Goal: Transaction & Acquisition: Download file/media

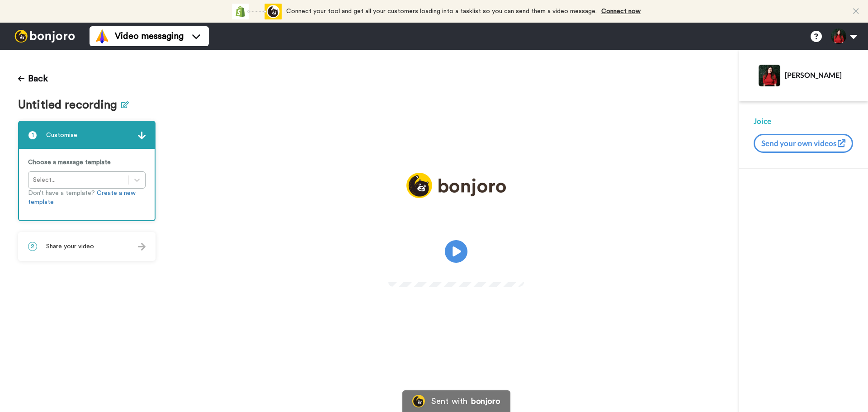
click at [123, 105] on icon at bounding box center [125, 104] width 8 height 7
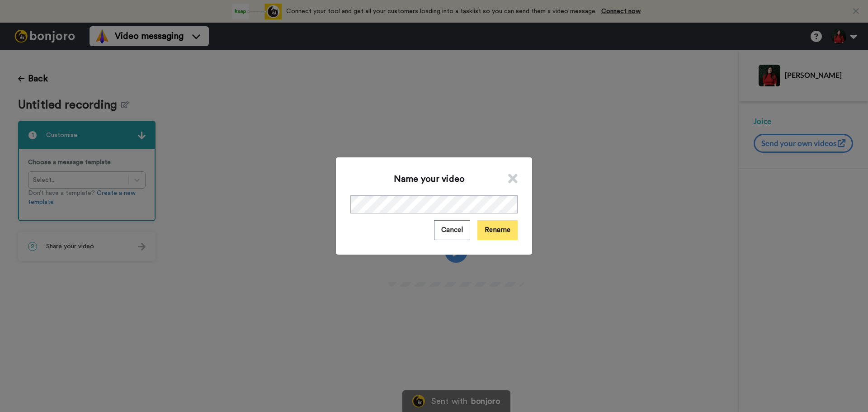
click at [495, 239] on button "Rename" at bounding box center [498, 229] width 40 height 19
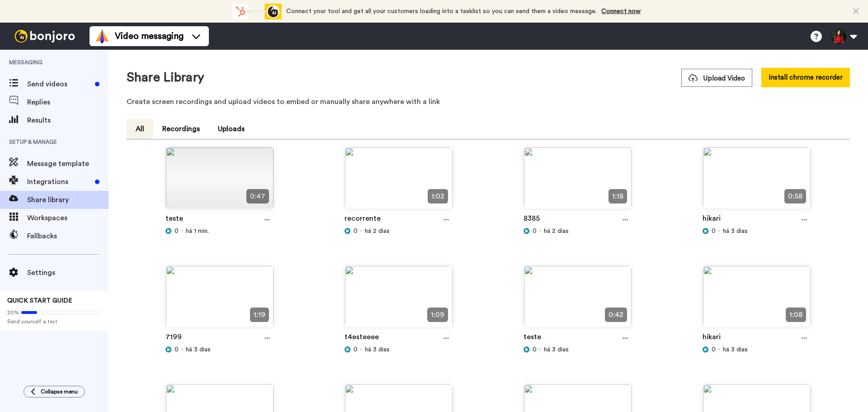
click at [258, 221] on div "teste" at bounding box center [220, 220] width 109 height 14
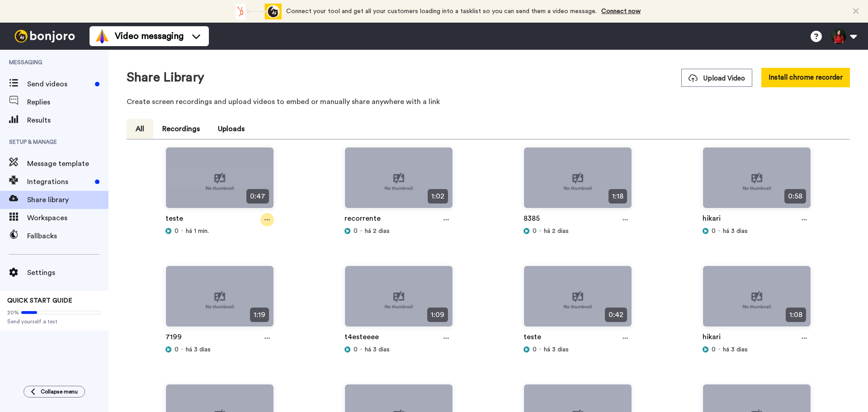
click at [266, 222] on icon at bounding box center [267, 220] width 5 height 6
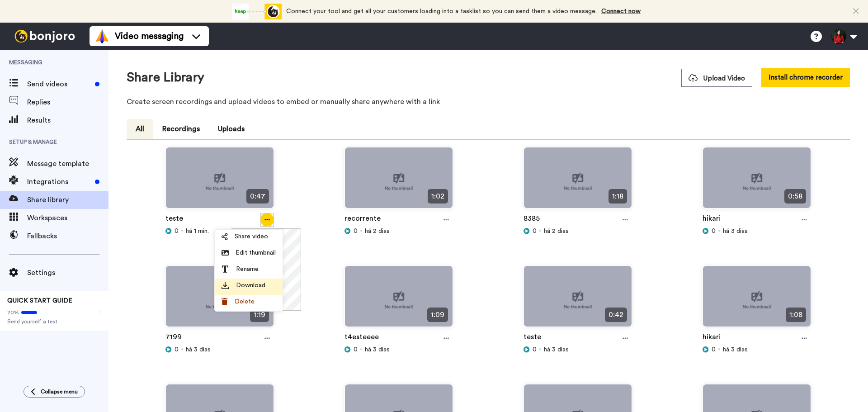
click at [260, 286] on span "Download" at bounding box center [250, 285] width 29 height 9
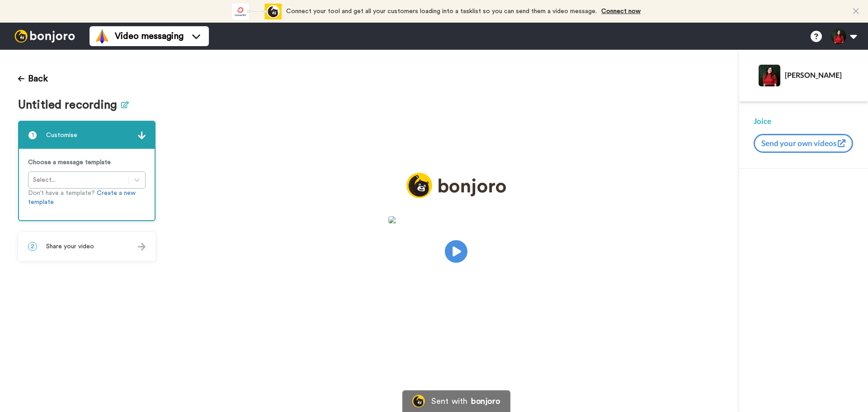
click at [126, 104] on h1 "Untitled recording" at bounding box center [87, 105] width 138 height 13
click at [124, 107] on icon at bounding box center [125, 104] width 8 height 7
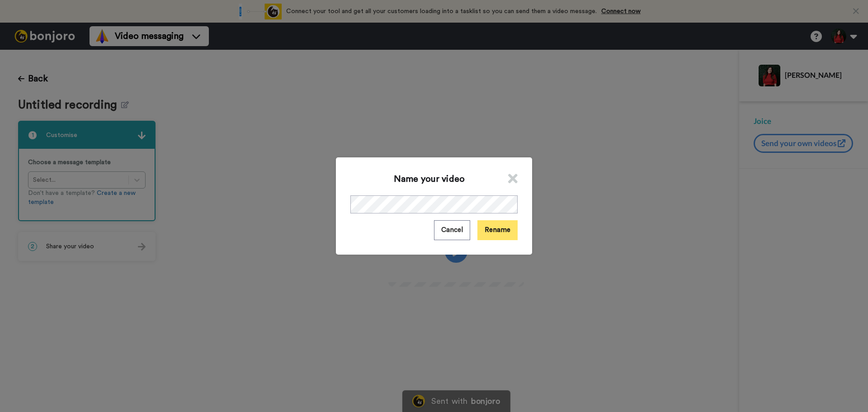
click at [502, 233] on button "Rename" at bounding box center [498, 229] width 40 height 19
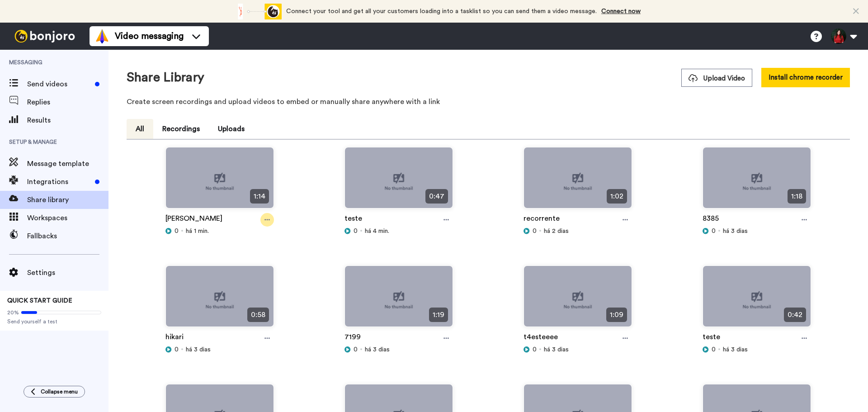
click at [262, 223] on div at bounding box center [268, 220] width 14 height 14
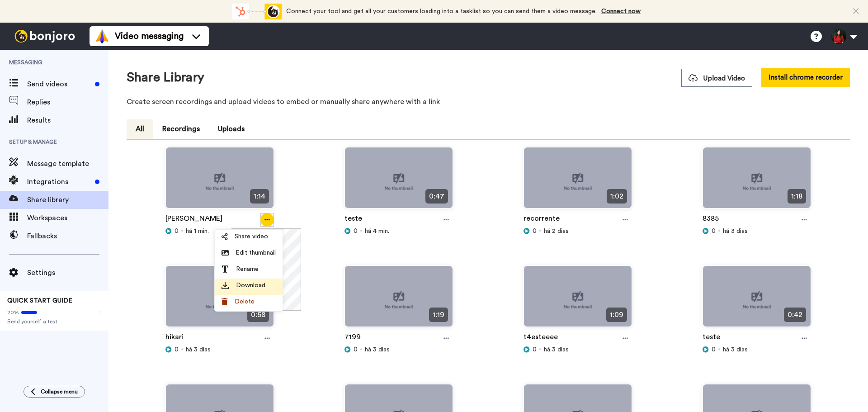
click at [261, 286] on span "Download" at bounding box center [250, 285] width 29 height 9
